Goal: Task Accomplishment & Management: Use online tool/utility

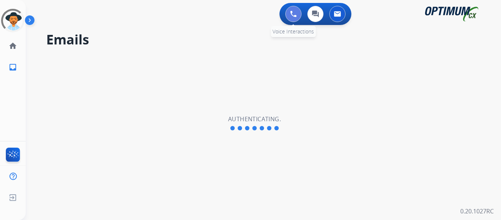
click at [297, 14] on button at bounding box center [294, 14] width 16 height 16
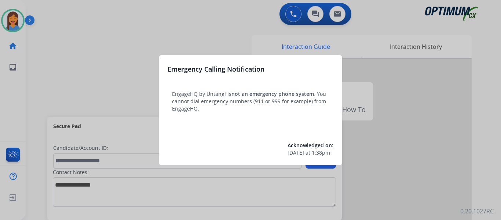
click at [46, 94] on div at bounding box center [250, 110] width 501 height 220
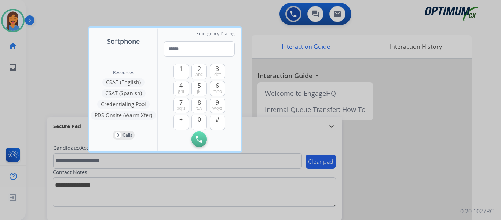
click at [46, 94] on div at bounding box center [250, 110] width 501 height 220
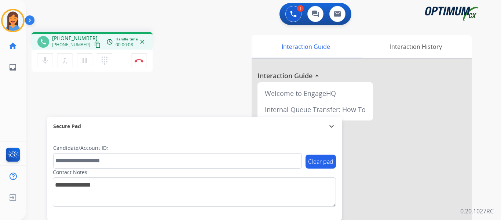
click at [94, 44] on mat-icon "content_copy" at bounding box center [97, 44] width 7 height 7
click at [143, 59] on img at bounding box center [139, 61] width 9 height 4
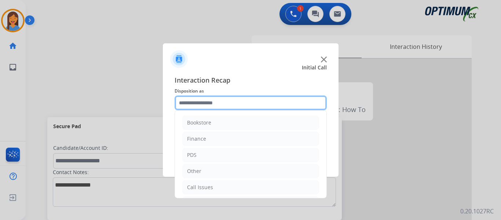
click at [217, 101] on input "text" at bounding box center [251, 102] width 152 height 15
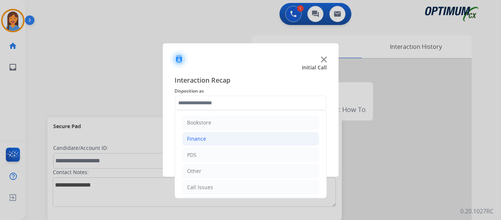
click at [199, 135] on div "Finance" at bounding box center [196, 138] width 19 height 7
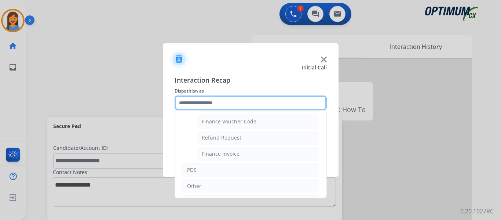
scroll to position [37, 0]
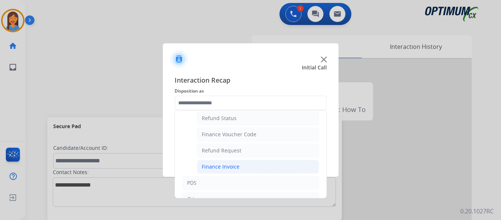
click at [224, 166] on div "Finance Invoice" at bounding box center [221, 166] width 38 height 7
type input "**********"
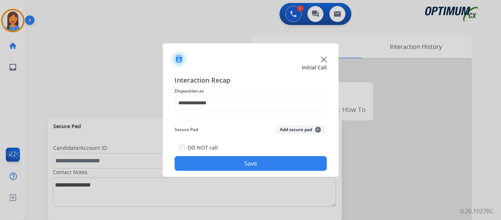
click at [224, 161] on button "Save" at bounding box center [251, 163] width 152 height 15
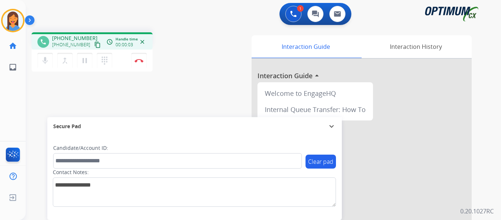
click at [94, 46] on mat-icon "content_copy" at bounding box center [97, 44] width 7 height 7
click at [140, 58] on button "Disconnect" at bounding box center [138, 60] width 15 height 15
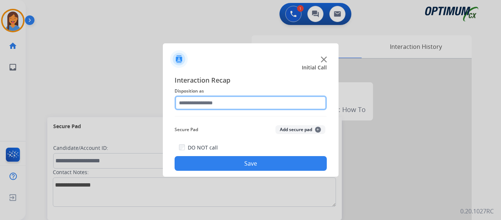
click at [195, 97] on input "text" at bounding box center [251, 102] width 152 height 15
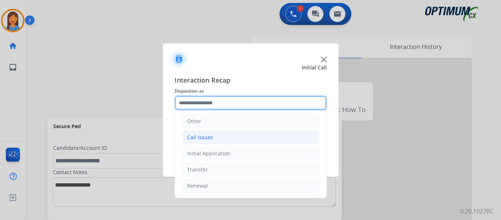
scroll to position [13, 0]
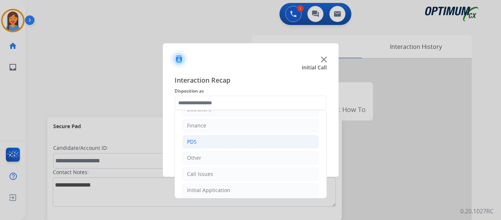
click at [206, 141] on li "PDS" at bounding box center [250, 142] width 137 height 14
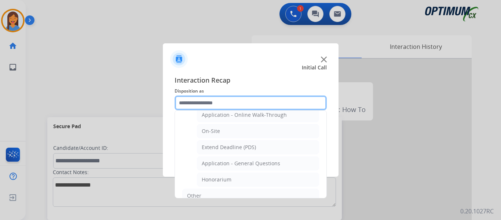
scroll to position [197, 0]
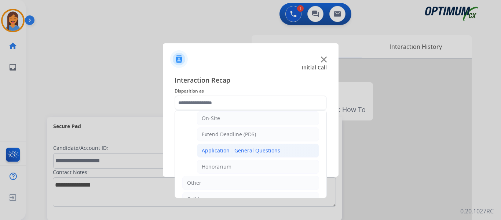
click at [235, 151] on div "Application - General Questions" at bounding box center [241, 150] width 79 height 7
type input "**********"
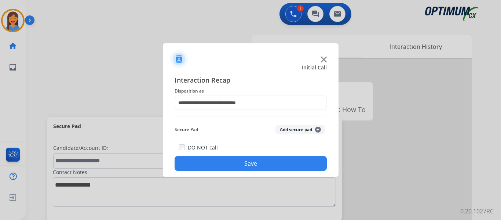
click at [237, 164] on button "Save" at bounding box center [251, 163] width 152 height 15
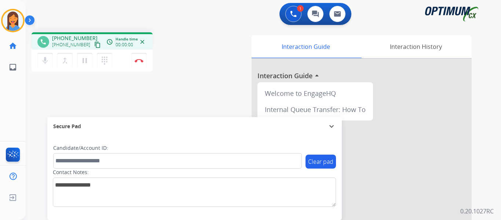
click at [93, 46] on button "content_copy" at bounding box center [97, 44] width 9 height 9
click at [138, 60] on img at bounding box center [139, 61] width 9 height 4
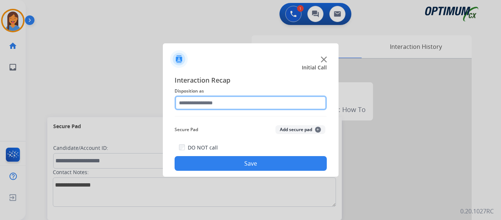
click at [210, 101] on input "text" at bounding box center [251, 102] width 152 height 15
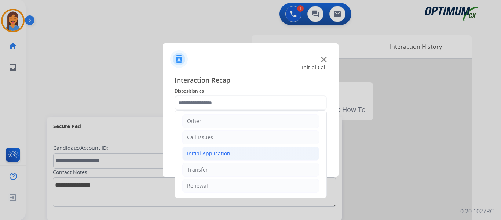
click at [216, 157] on div "Initial Application" at bounding box center [208, 153] width 43 height 7
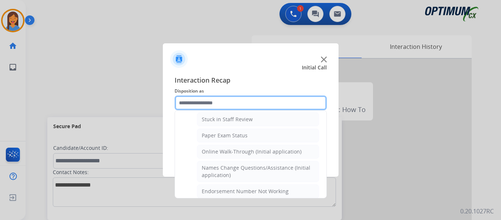
scroll to position [115, 0]
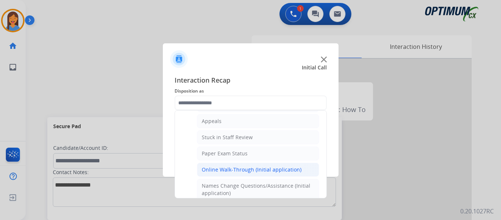
click at [235, 170] on div "Online Walk-Through (Initial application)" at bounding box center [252, 169] width 100 height 7
type input "**********"
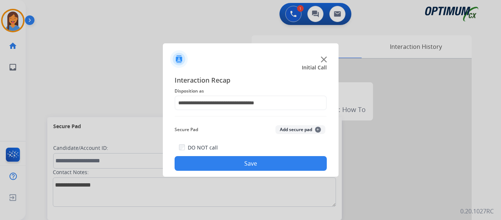
click at [239, 163] on button "Save" at bounding box center [251, 163] width 152 height 15
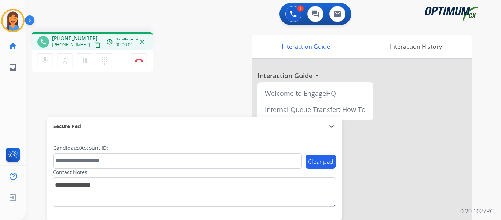
click at [94, 43] on mat-icon "content_copy" at bounding box center [97, 44] width 7 height 7
click at [138, 63] on button "Disconnect" at bounding box center [138, 60] width 15 height 15
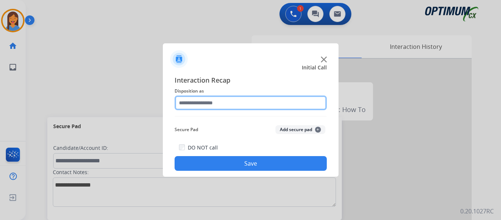
click at [203, 103] on input "text" at bounding box center [251, 102] width 152 height 15
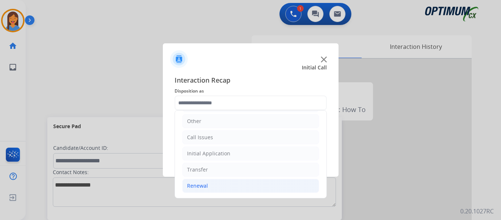
click at [200, 185] on div "Renewal" at bounding box center [197, 185] width 21 height 7
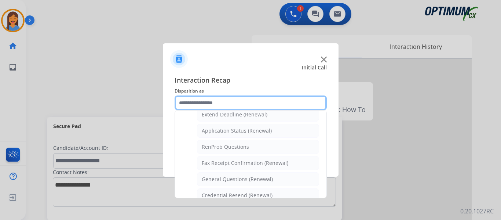
scroll to position [160, 0]
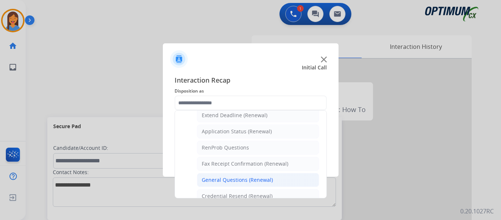
click at [232, 182] on div "General Questions (Renewal)" at bounding box center [237, 179] width 71 height 7
type input "**********"
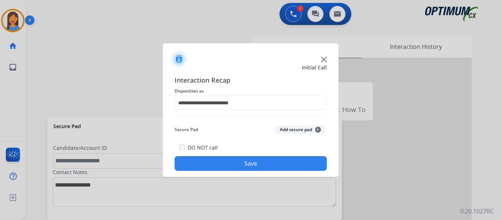
click at [236, 162] on button "Save" at bounding box center [251, 163] width 152 height 15
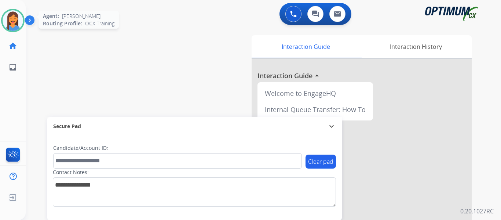
click at [9, 15] on img at bounding box center [13, 20] width 21 height 21
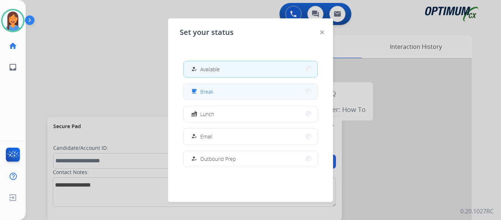
click at [212, 87] on button "free_breakfast Break" at bounding box center [251, 92] width 134 height 16
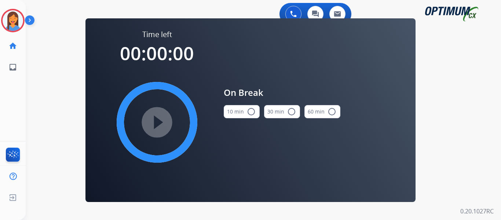
click at [239, 108] on button "10 min radio_button_unchecked" at bounding box center [242, 111] width 36 height 13
click at [162, 120] on mat-icon "play_circle_filled" at bounding box center [157, 122] width 9 height 9
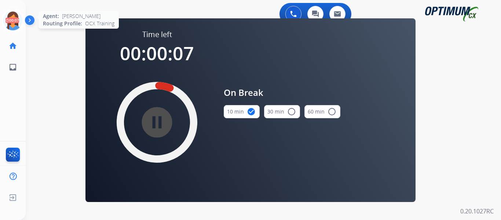
click at [12, 21] on icon at bounding box center [13, 21] width 24 height 24
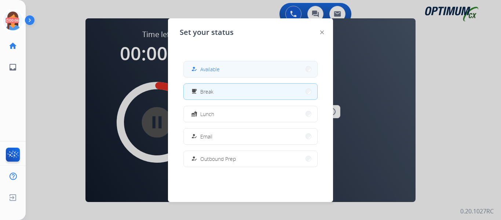
click at [228, 67] on button "how_to_reg Available" at bounding box center [251, 69] width 134 height 16
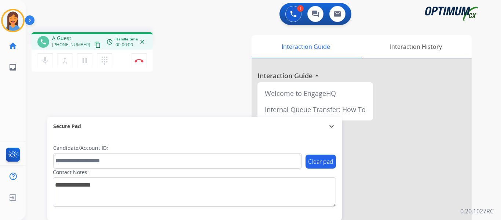
drag, startPoint x: 88, startPoint y: 47, endPoint x: 104, endPoint y: 47, distance: 15.8
click at [94, 47] on mat-icon "content_copy" at bounding box center [97, 44] width 7 height 7
click at [139, 62] on button "Disconnect" at bounding box center [138, 60] width 15 height 15
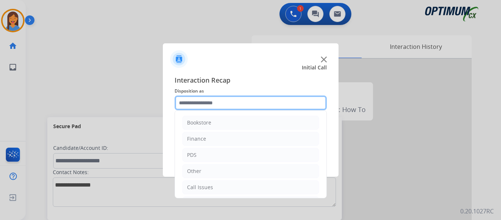
click at [186, 101] on input "text" at bounding box center [251, 102] width 152 height 15
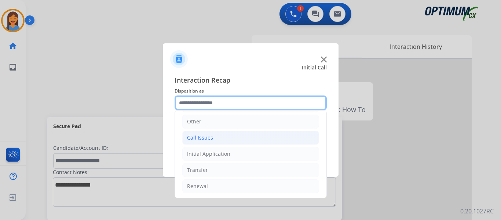
scroll to position [50, 0]
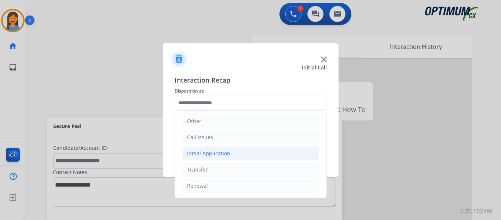
click at [199, 153] on div "Initial Application" at bounding box center [208, 153] width 43 height 7
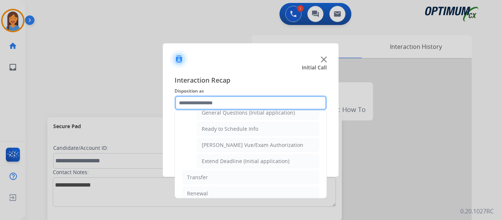
scroll to position [445, 0]
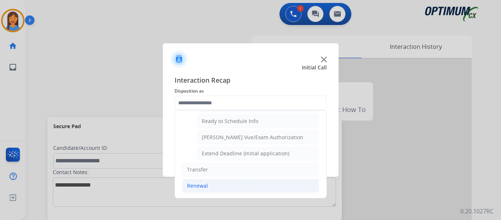
click at [202, 186] on div "Renewal" at bounding box center [197, 185] width 21 height 7
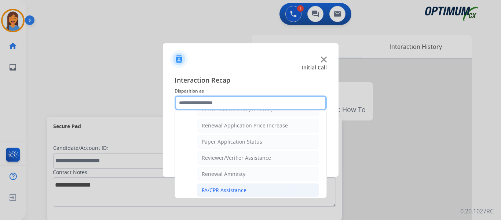
scroll to position [210, 0]
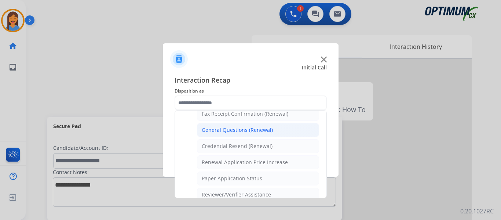
click at [229, 129] on div "General Questions (Renewal)" at bounding box center [237, 129] width 71 height 7
type input "**********"
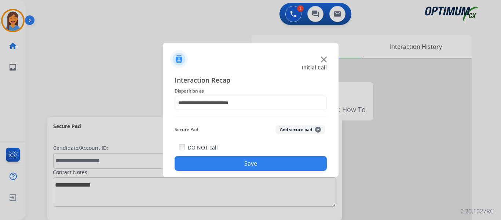
click at [249, 163] on button "Save" at bounding box center [251, 163] width 152 height 15
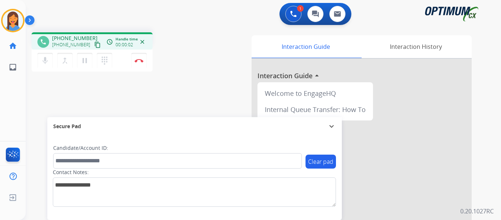
click at [94, 47] on mat-icon "content_copy" at bounding box center [97, 44] width 7 height 7
click at [142, 60] on img at bounding box center [139, 61] width 9 height 4
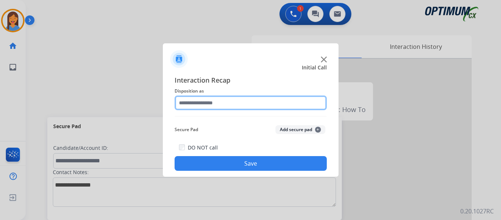
click at [221, 105] on input "text" at bounding box center [251, 102] width 152 height 15
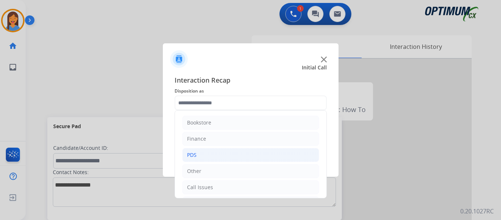
click at [206, 156] on li "PDS" at bounding box center [250, 155] width 137 height 14
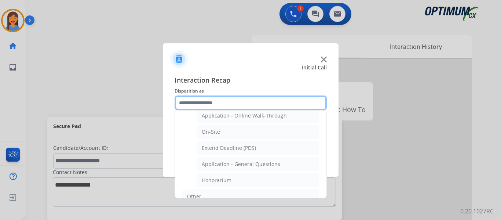
scroll to position [184, 0]
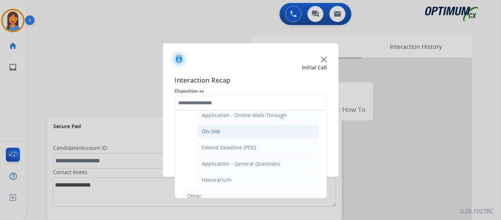
click at [222, 133] on li "On-Site" at bounding box center [258, 131] width 122 height 14
type input "*******"
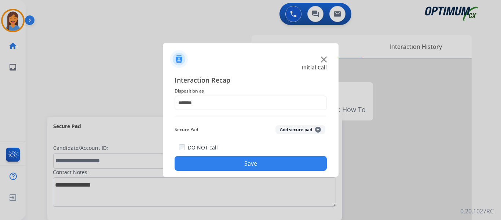
click at [247, 165] on button "Save" at bounding box center [251, 163] width 152 height 15
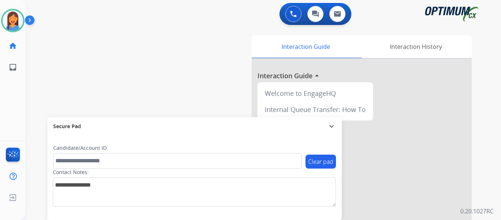
click at [8, 106] on div "[PERSON_NAME] Available Edit Avatar Agent: [PERSON_NAME] Profile: OCX Training …" at bounding box center [13, 110] width 26 height 220
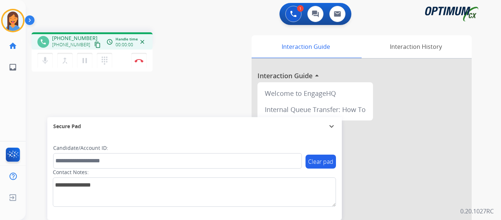
click at [94, 45] on mat-icon "content_copy" at bounding box center [97, 44] width 7 height 7
click at [94, 48] on mat-icon "content_copy" at bounding box center [97, 44] width 7 height 7
click at [140, 58] on button "Disconnect" at bounding box center [138, 60] width 15 height 15
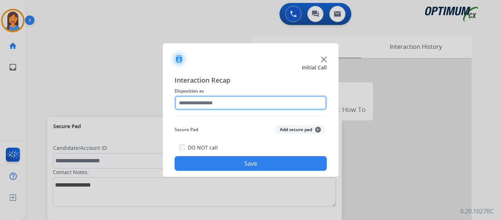
click at [215, 107] on input "text" at bounding box center [251, 102] width 152 height 15
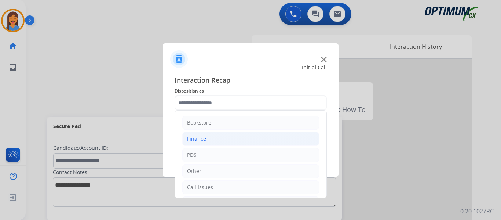
click at [201, 135] on div "Finance" at bounding box center [196, 138] width 19 height 7
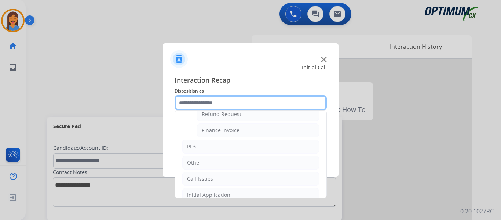
scroll to position [73, 0]
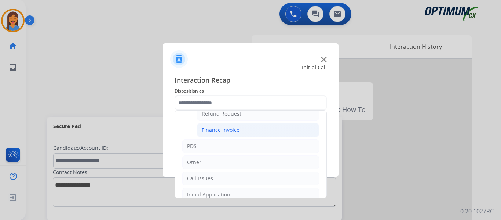
click at [222, 133] on div "Finance Invoice" at bounding box center [221, 129] width 38 height 7
type input "**********"
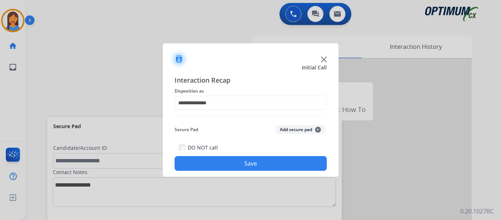
click at [242, 159] on button "Save" at bounding box center [251, 163] width 152 height 15
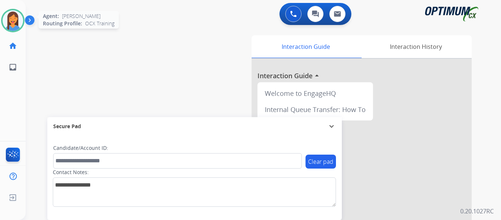
click at [16, 22] on img at bounding box center [13, 20] width 21 height 21
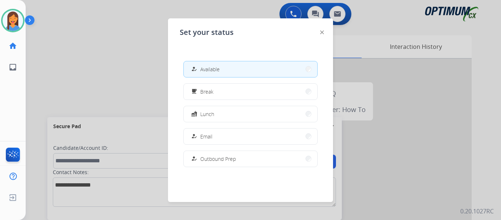
click at [115, 80] on div at bounding box center [250, 110] width 501 height 220
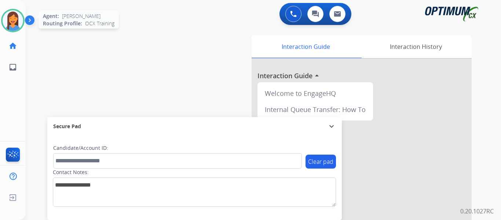
click at [6, 22] on img at bounding box center [13, 20] width 21 height 21
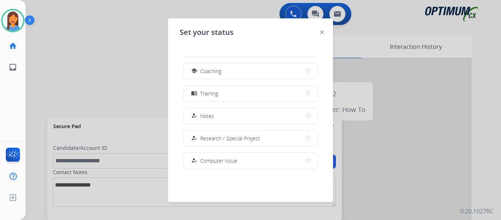
scroll to position [110, 0]
click at [228, 97] on button "menu_book Training" at bounding box center [251, 94] width 134 height 16
